Goal: Use online tool/utility: Utilize a website feature to perform a specific function

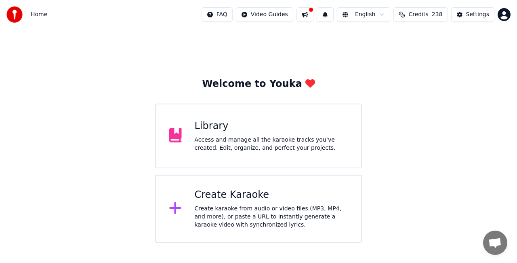
click at [259, 209] on div "Create karaoke from audio or video files (MP3, MP4, and more), or paste a URL t…" at bounding box center [272, 217] width 154 height 24
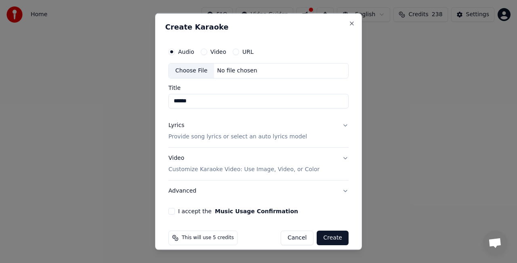
type input "******"
drag, startPoint x: 225, startPoint y: 262, endPoint x: 163, endPoint y: 236, distance: 66.9
click at [163, 236] on div "Create Karaoke Audio Video URL Choose File No file chosen Title ****** Lyrics P…" at bounding box center [258, 131] width 207 height 236
click at [199, 137] on p "Provide song lyrics or select an auto lyrics model" at bounding box center [238, 136] width 139 height 8
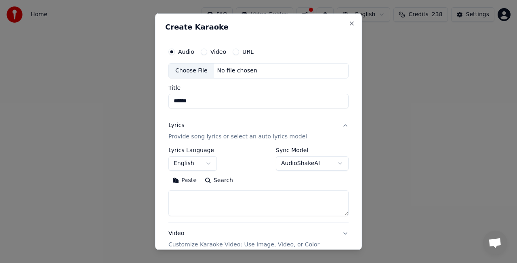
click at [234, 206] on textarea at bounding box center [259, 203] width 180 height 26
click at [184, 179] on button "Paste" at bounding box center [185, 179] width 32 height 13
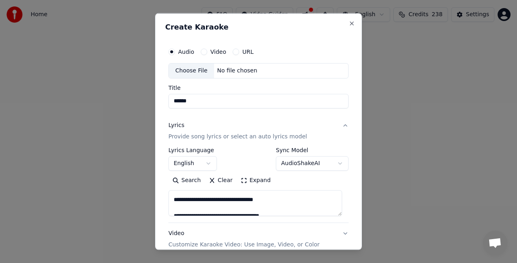
scroll to position [39, 0]
click at [182, 199] on textarea at bounding box center [256, 203] width 174 height 26
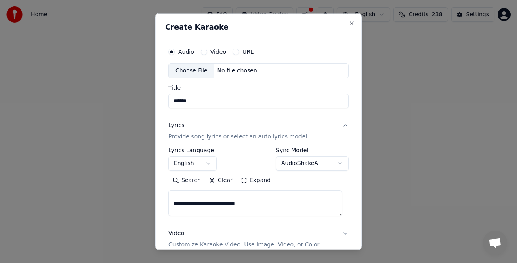
scroll to position [130, 0]
drag, startPoint x: 251, startPoint y: 203, endPoint x: 169, endPoint y: 207, distance: 81.7
click at [169, 207] on textarea at bounding box center [256, 203] width 174 height 26
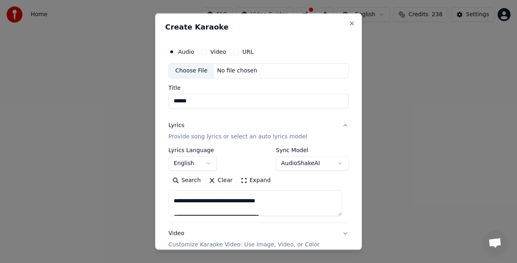
drag, startPoint x: 282, startPoint y: 200, endPoint x: 217, endPoint y: 203, distance: 64.3
click at [217, 203] on textarea at bounding box center [256, 203] width 174 height 26
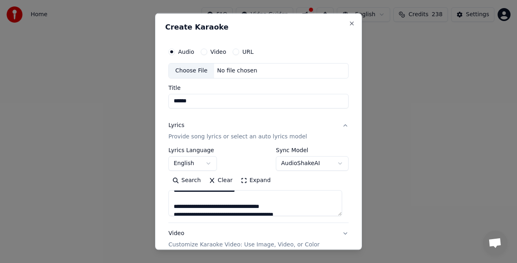
scroll to position [481, 0]
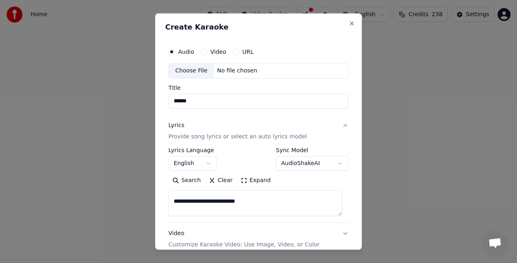
drag, startPoint x: 259, startPoint y: 201, endPoint x: 171, endPoint y: 200, distance: 88.5
click at [171, 200] on textarea at bounding box center [256, 203] width 174 height 26
drag, startPoint x: 262, startPoint y: 196, endPoint x: 171, endPoint y: 198, distance: 91.4
click at [171, 198] on textarea at bounding box center [256, 203] width 174 height 26
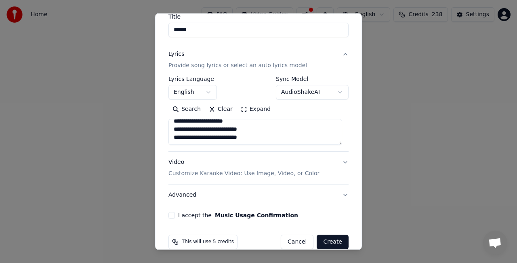
scroll to position [82, 0]
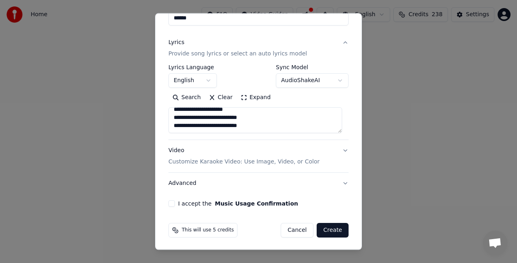
type textarea "**********"
click at [175, 204] on button "I accept the Music Usage Confirmation" at bounding box center [172, 203] width 6 height 6
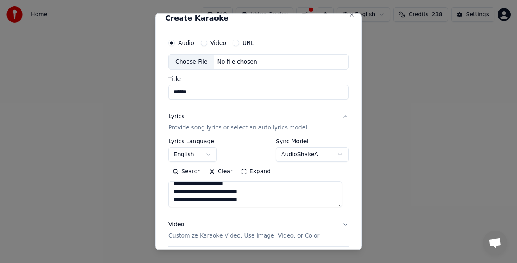
scroll to position [0, 0]
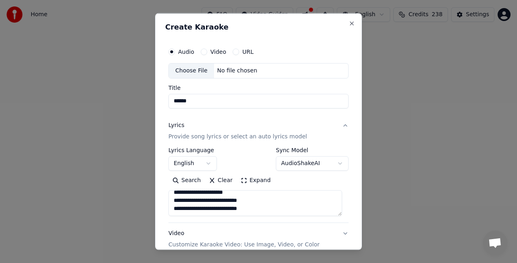
click at [195, 66] on div "Choose File" at bounding box center [191, 70] width 45 height 15
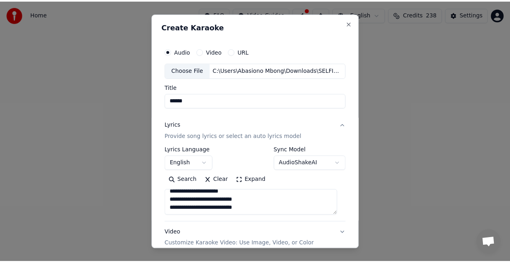
scroll to position [82, 0]
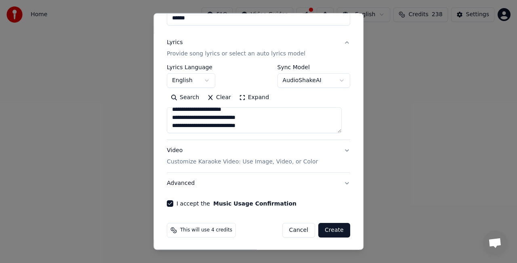
click at [331, 228] on button "Create" at bounding box center [334, 230] width 32 height 15
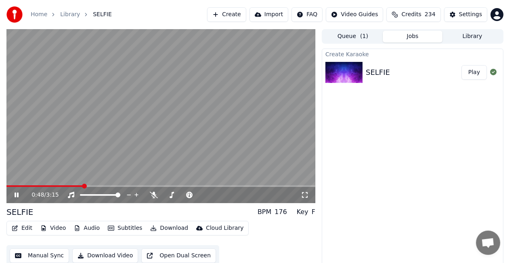
click at [17, 195] on icon at bounding box center [22, 195] width 19 height 6
click at [251, 233] on div "Edit Video Audio Subtitles Download Cloud Library Manual Sync Download Video Op…" at bounding box center [160, 243] width 309 height 45
